Goal: Check status: Check status

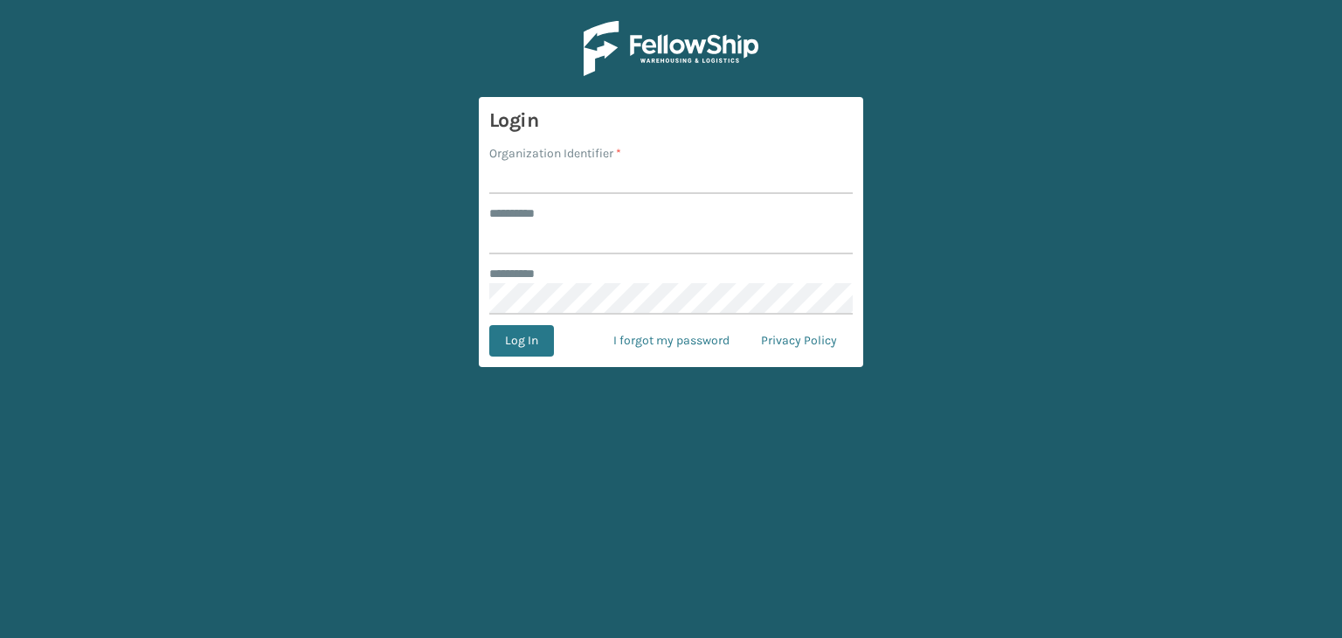
click at [522, 189] on input "Organization Identifier *" at bounding box center [670, 178] width 363 height 31
type input "JumpSport"
click at [573, 239] on input "******** *" at bounding box center [670, 238] width 363 height 31
type input "**********"
click at [530, 346] on button "Log In" at bounding box center [521, 340] width 65 height 31
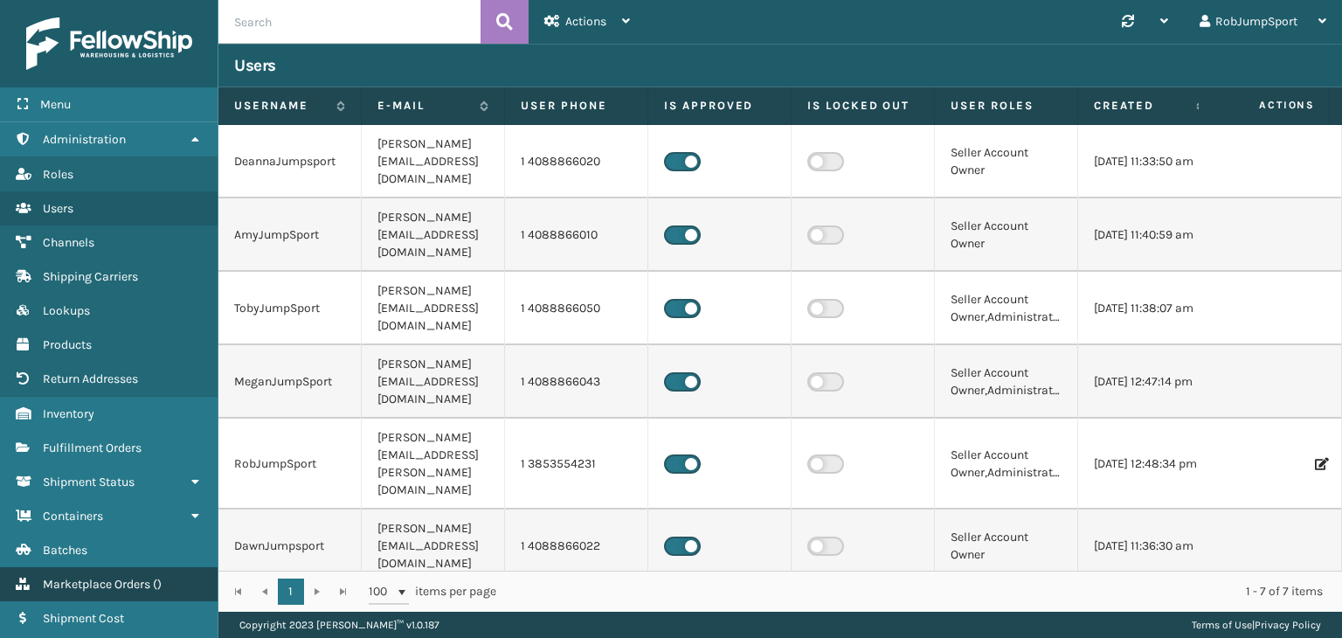
click at [122, 584] on span "Marketplace Orders" at bounding box center [96, 584] width 107 height 15
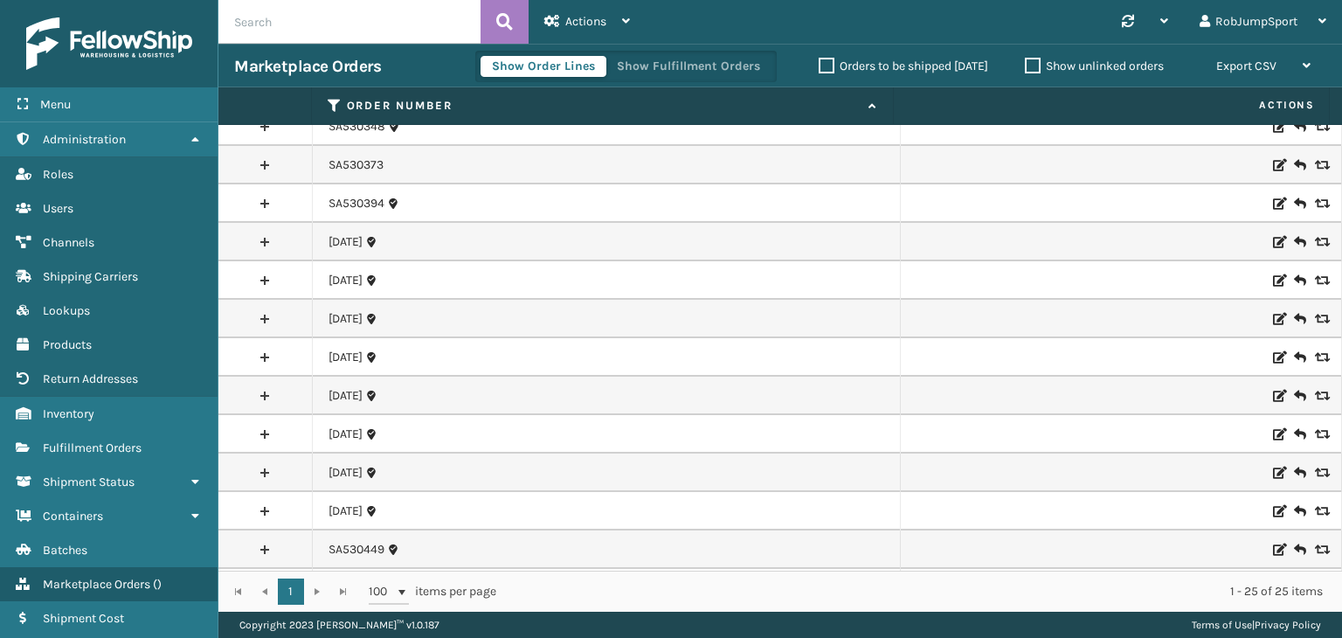
scroll to position [175, 0]
click at [269, 468] on link at bounding box center [264, 469] width 93 height 28
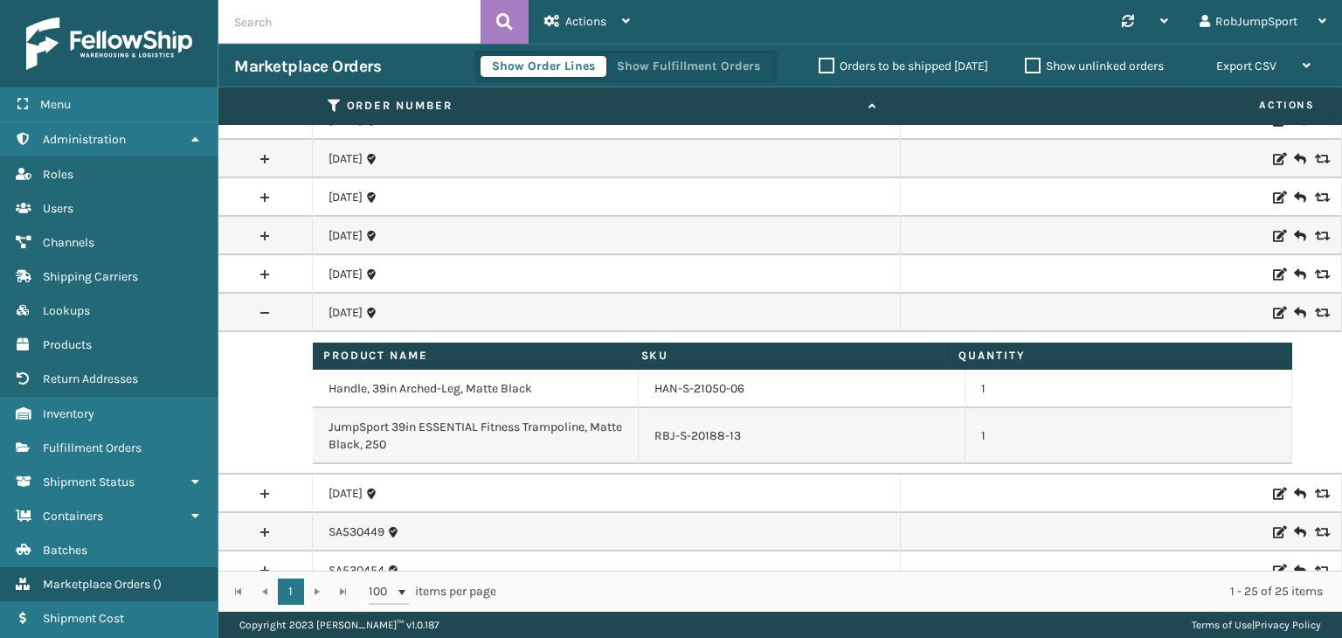
scroll to position [349, 0]
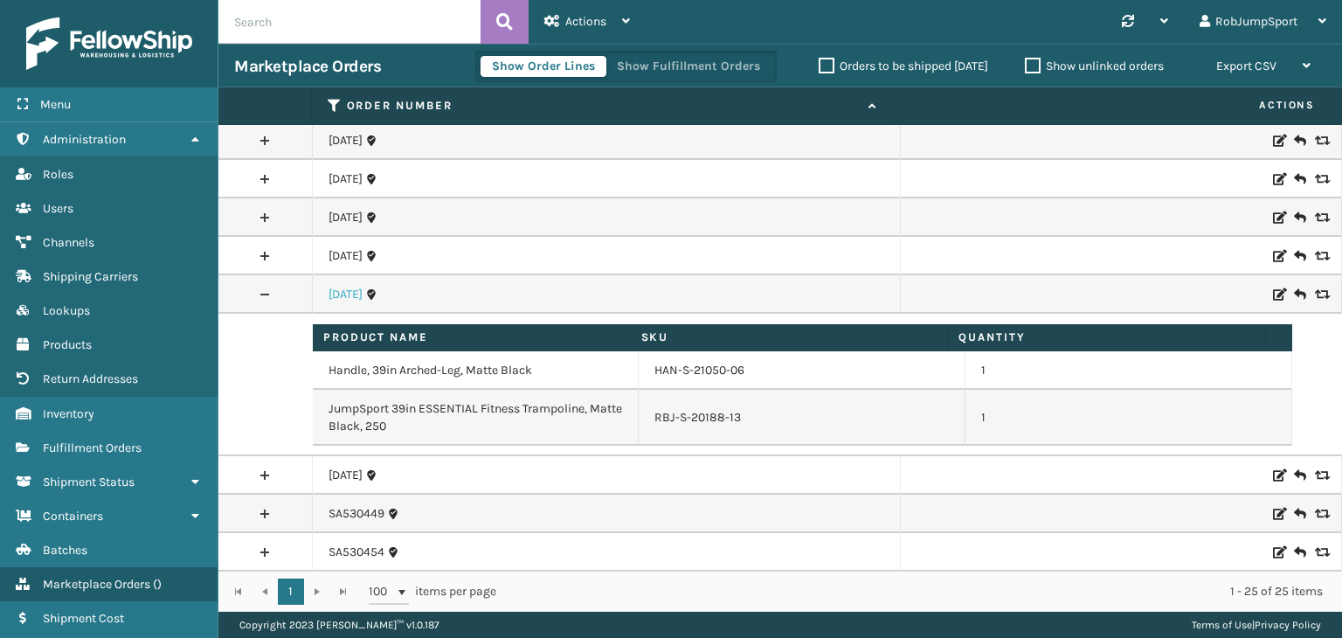
click at [356, 292] on link "[DATE]" at bounding box center [346, 294] width 34 height 17
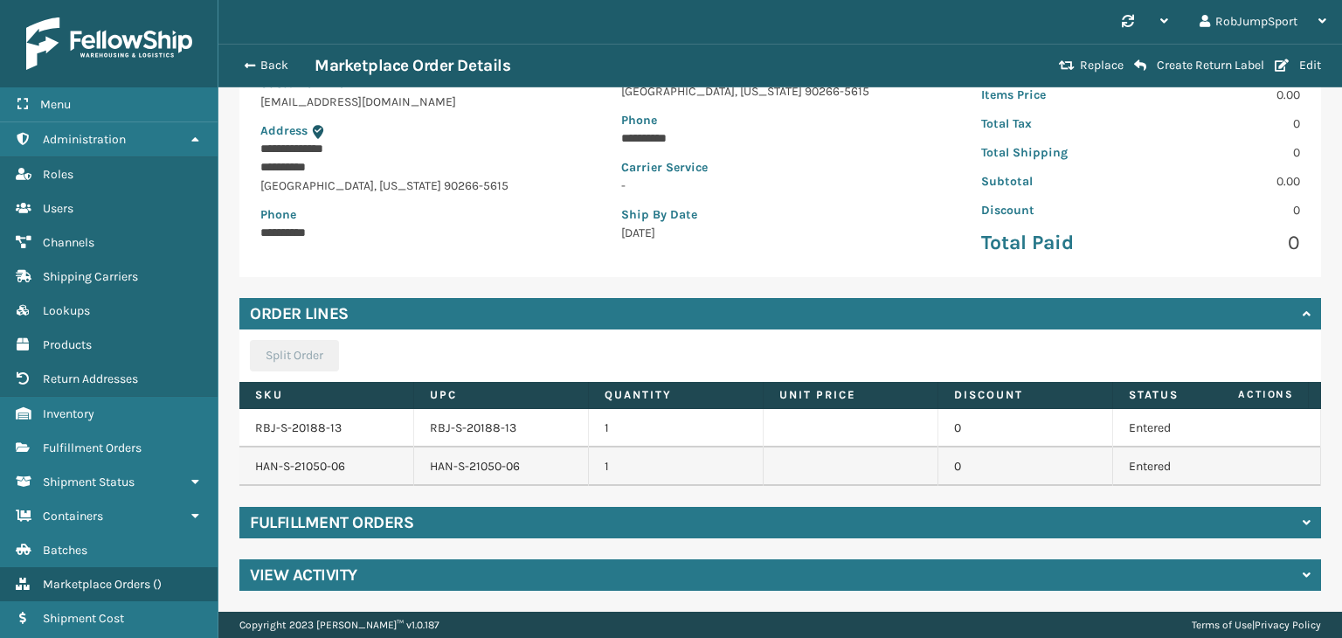
scroll to position [227, 0]
click at [416, 517] on div "Fulfillment Orders" at bounding box center [780, 522] width 1082 height 31
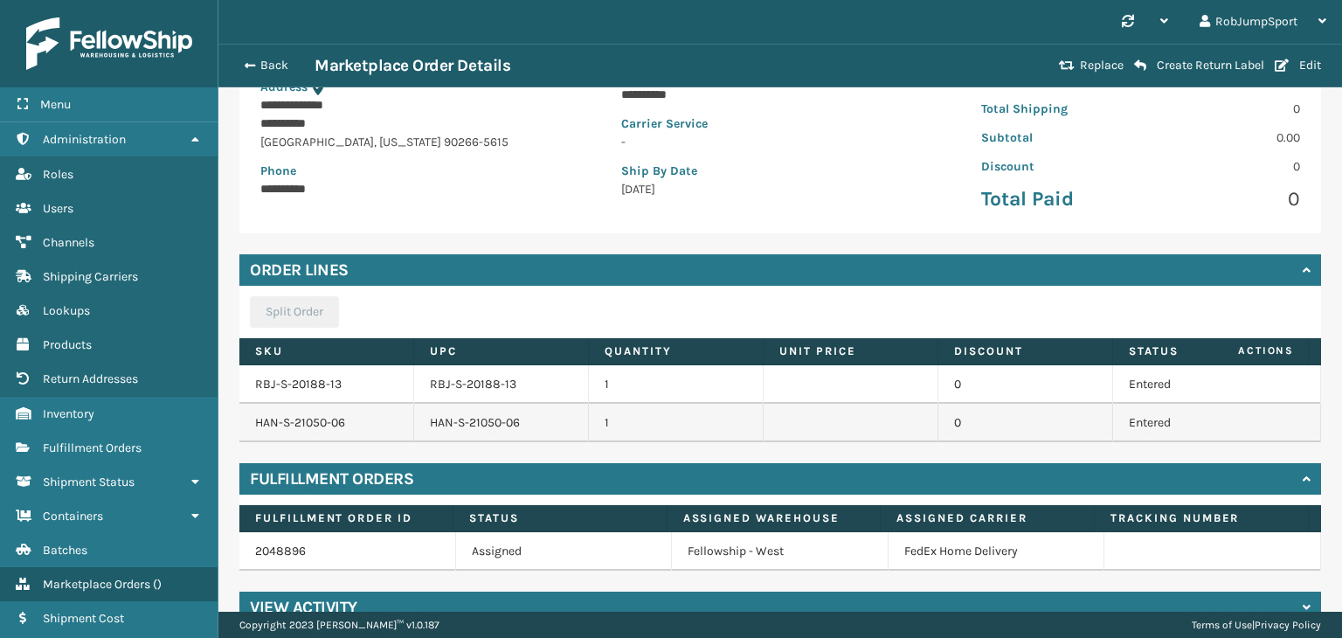
scroll to position [303, 0]
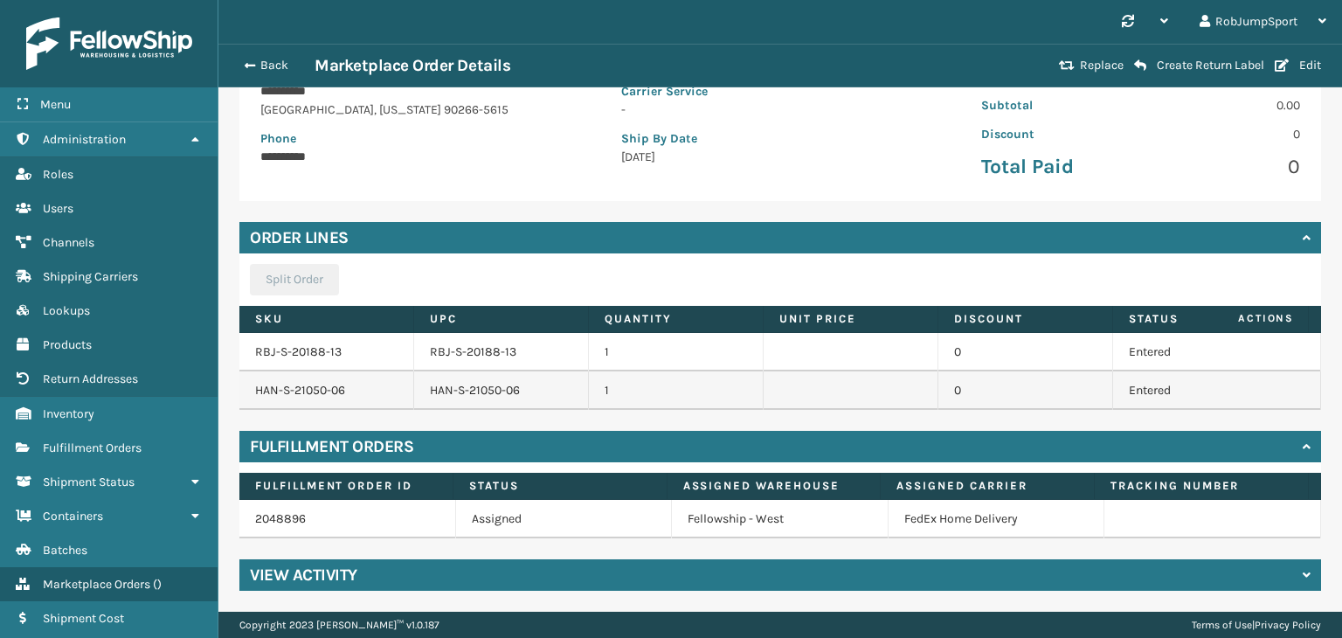
click at [382, 441] on h4 "Fulfillment Orders" at bounding box center [331, 446] width 163 height 21
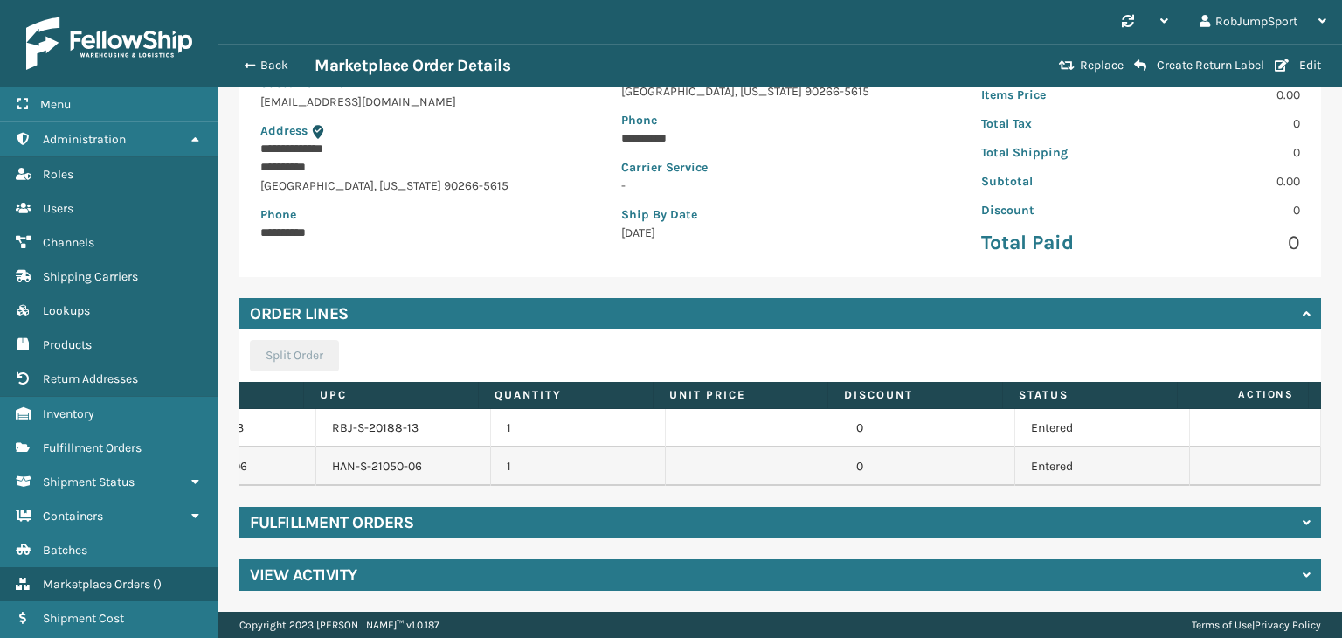
scroll to position [0, 0]
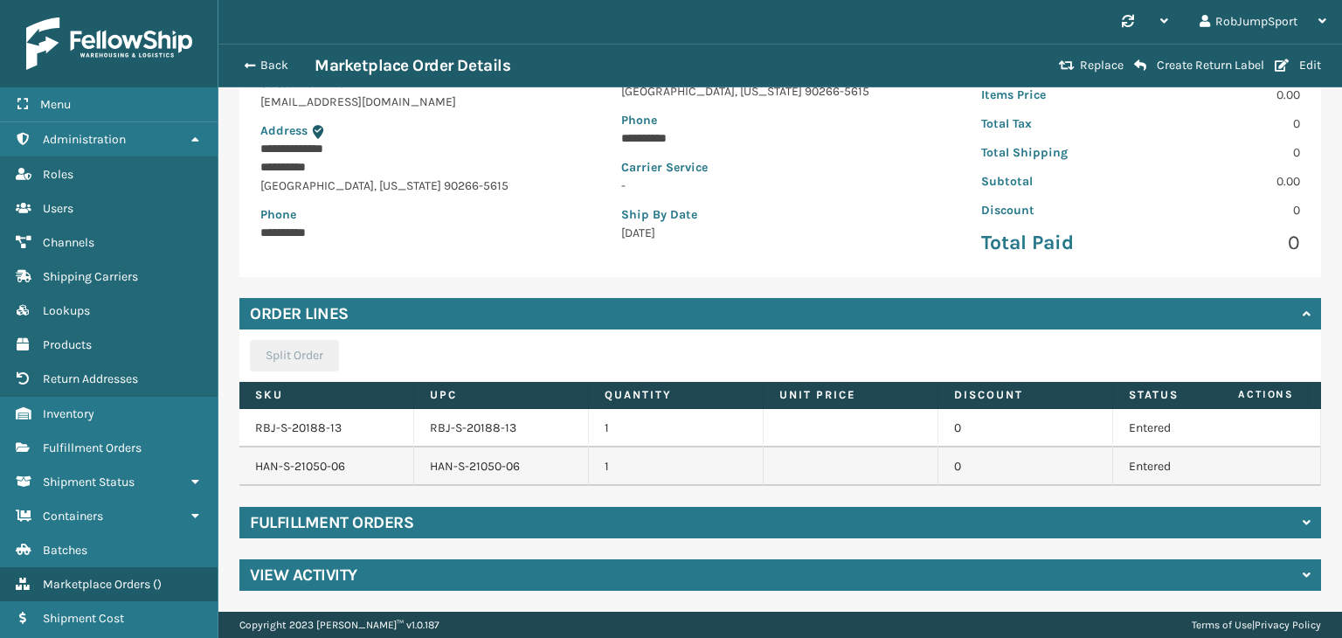
click at [413, 515] on h4 "Fulfillment Orders" at bounding box center [331, 522] width 163 height 21
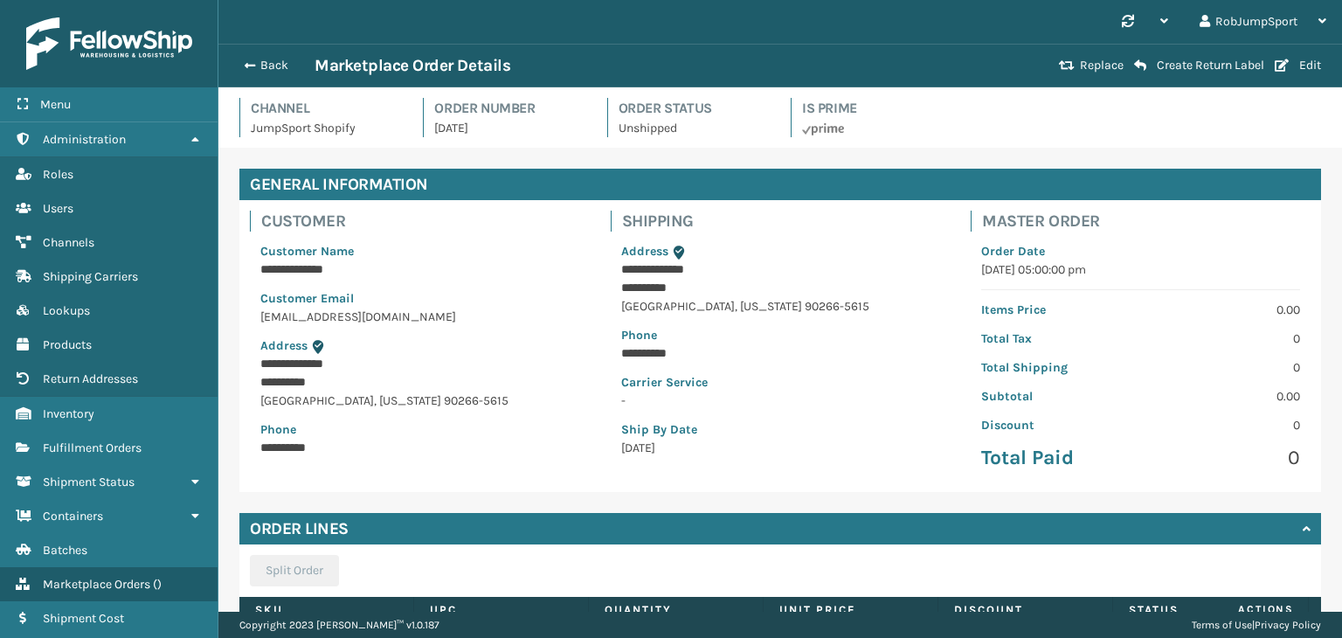
click at [565, 25] on div "Synchronise all channels RobJumpSport Log Out" at bounding box center [780, 22] width 1124 height 44
click at [536, 24] on div "Synchronise all channels RobJumpSport Log Out" at bounding box center [780, 22] width 1124 height 44
click at [556, 29] on div "Synchronise all channels RobJumpSport Log Out" at bounding box center [780, 22] width 1124 height 44
click at [807, 25] on div "Synchronise all channels RobJumpSport Log Out" at bounding box center [780, 22] width 1124 height 44
click at [982, 20] on div "Synchronise all channels RobJumpSport Log Out" at bounding box center [780, 22] width 1124 height 44
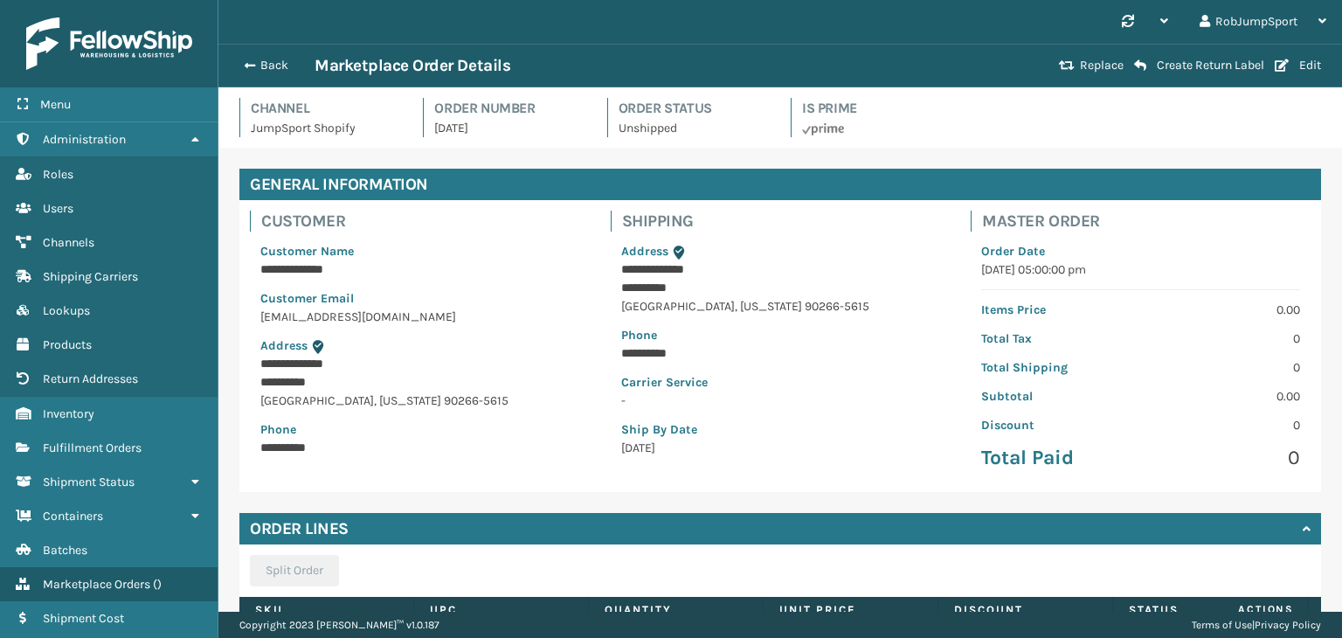
click at [1003, 17] on div "Synchronise all channels RobJumpSport Log Out" at bounding box center [780, 22] width 1124 height 44
